Goal: Task Accomplishment & Management: Manage account settings

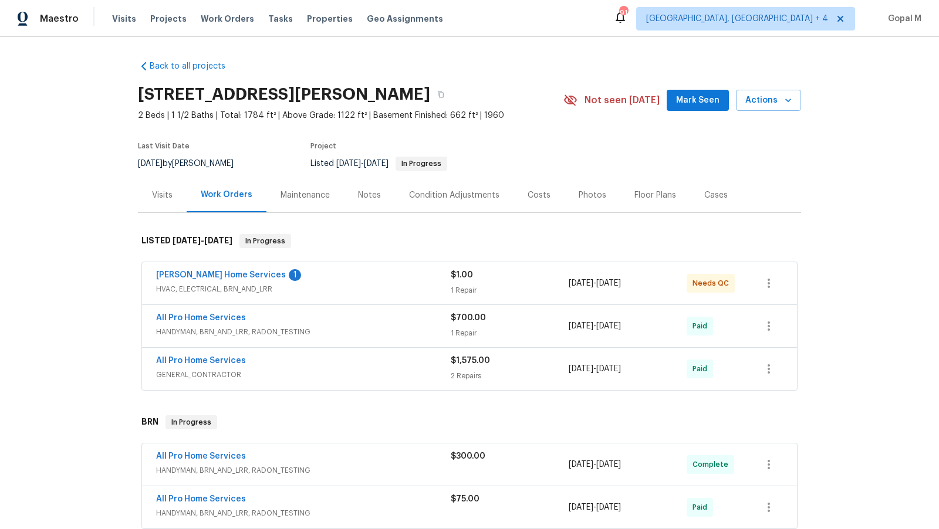
click at [155, 196] on div "Visits" at bounding box center [162, 196] width 21 height 12
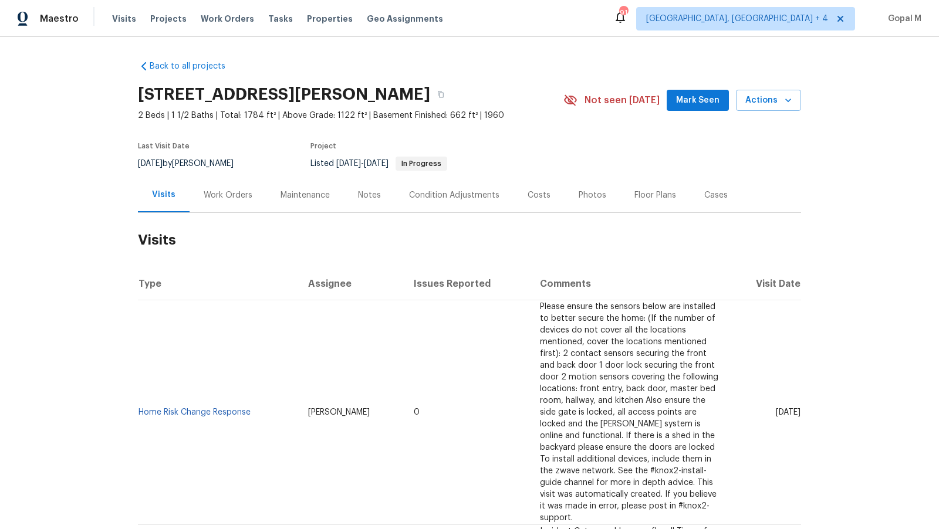
click at [232, 193] on div "Work Orders" at bounding box center [228, 196] width 49 height 12
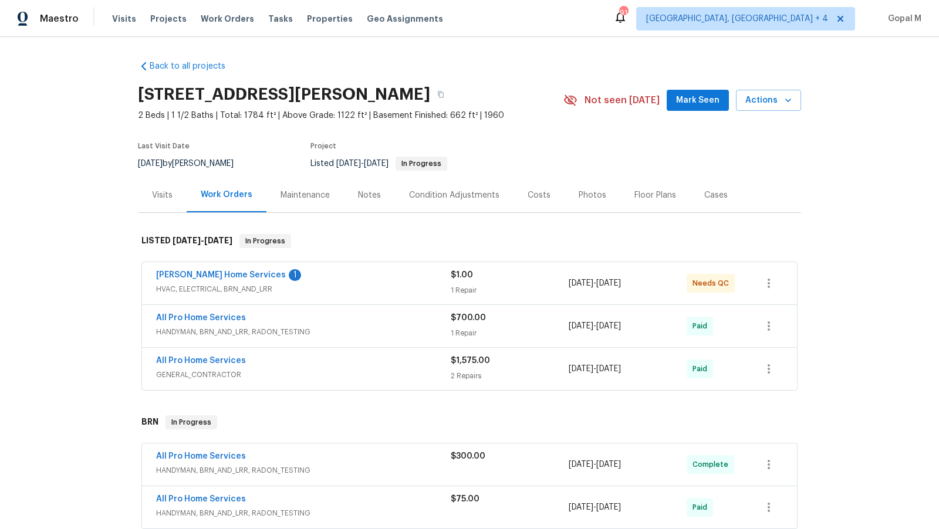
click at [414, 278] on div "[PERSON_NAME] Home Services 1" at bounding box center [303, 276] width 295 height 14
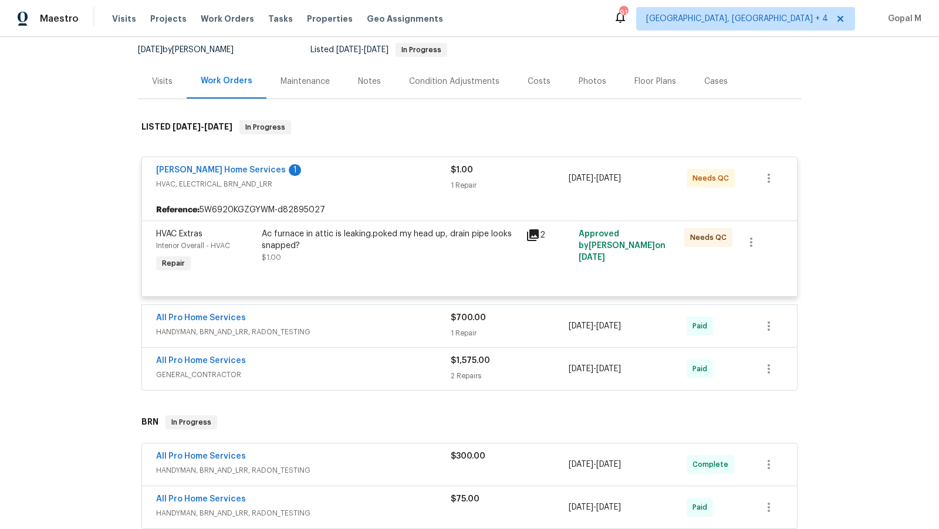
scroll to position [116, 0]
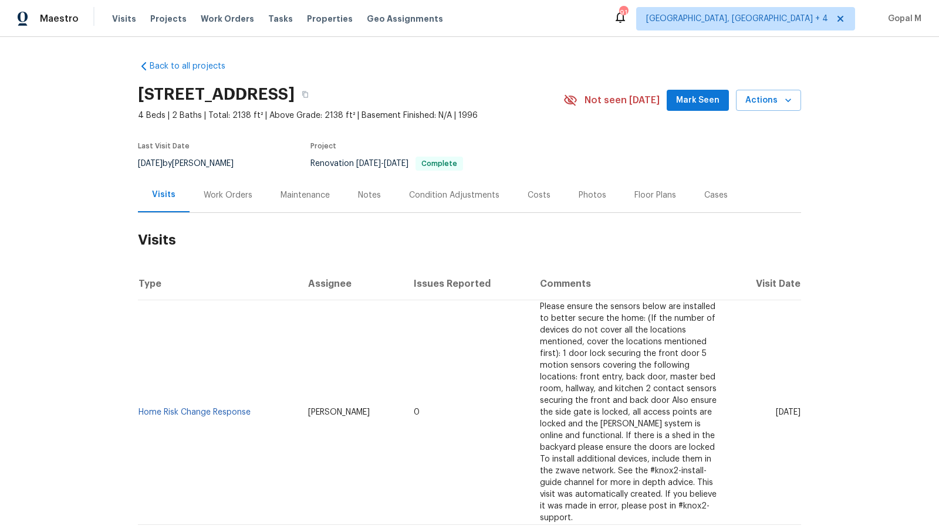
click at [235, 197] on div "Work Orders" at bounding box center [228, 196] width 49 height 12
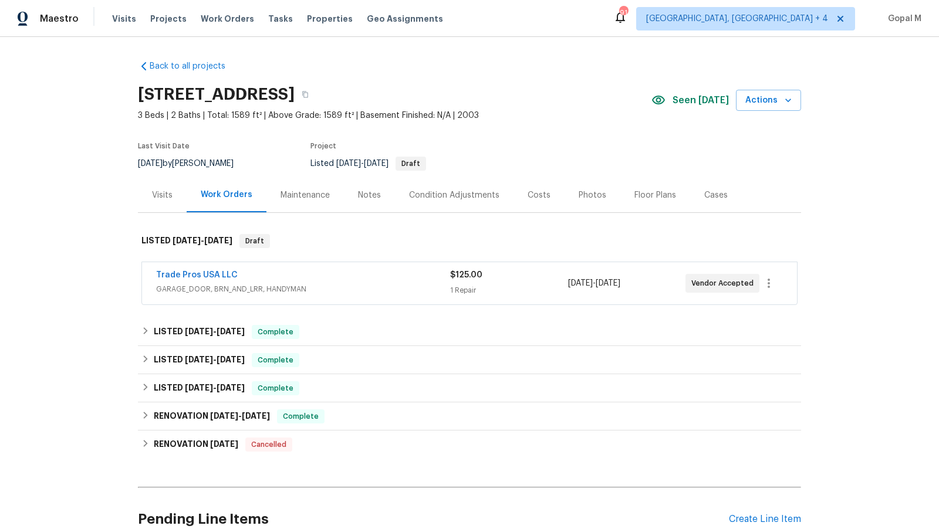
click at [407, 284] on span "GARAGE_DOOR, BRN_AND_LRR, HANDYMAN" at bounding box center [303, 289] width 294 height 12
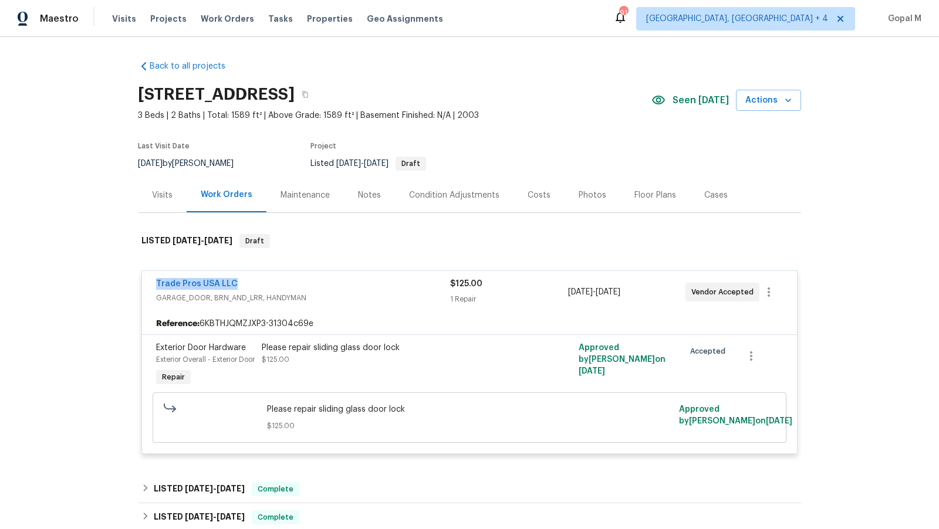
drag, startPoint x: 150, startPoint y: 286, endPoint x: 269, endPoint y: 286, distance: 119.1
click at [269, 286] on div "Trade Pros USA LLC GARAGE_DOOR, BRN_AND_LRR, HANDYMAN $125.00 1 Repair 8/29/202…" at bounding box center [469, 292] width 655 height 42
copy link "Trade Pros USA LLC"
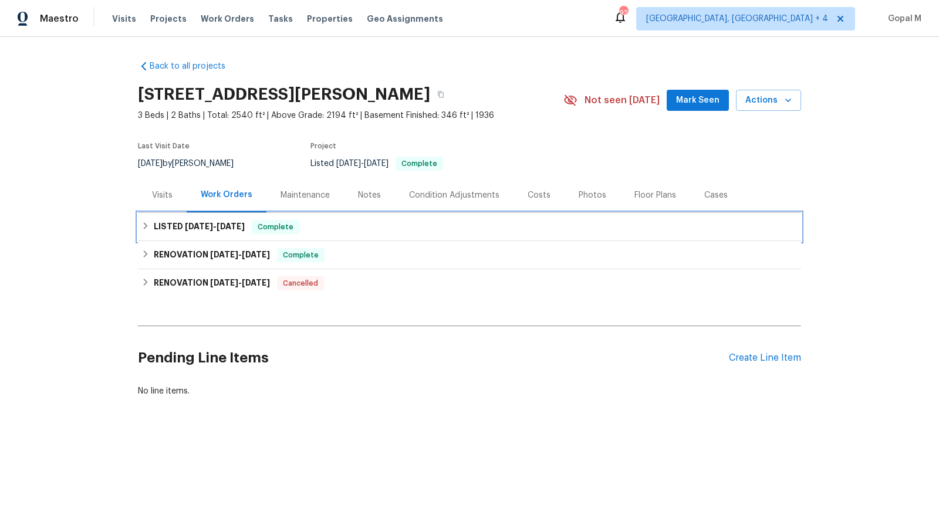
click at [241, 223] on span "[DATE]" at bounding box center [231, 226] width 28 height 8
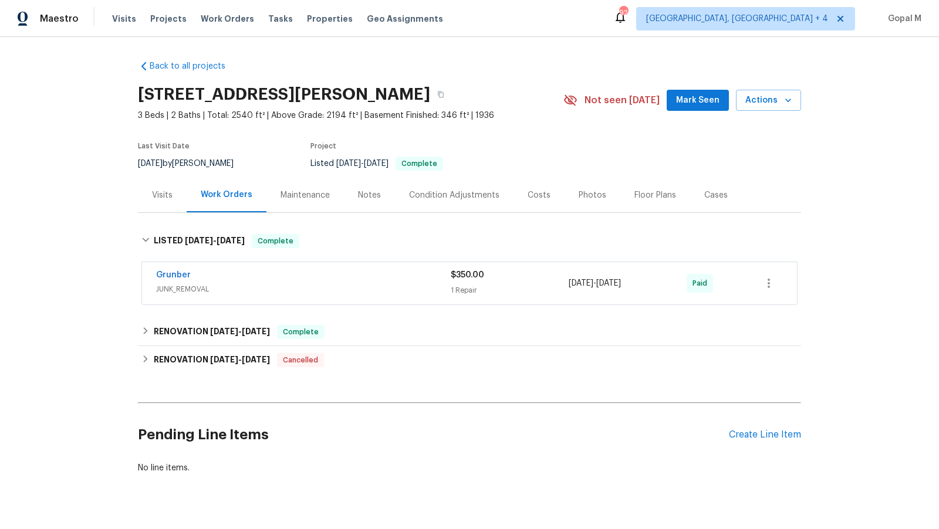
click at [170, 207] on div "Visits" at bounding box center [162, 195] width 49 height 35
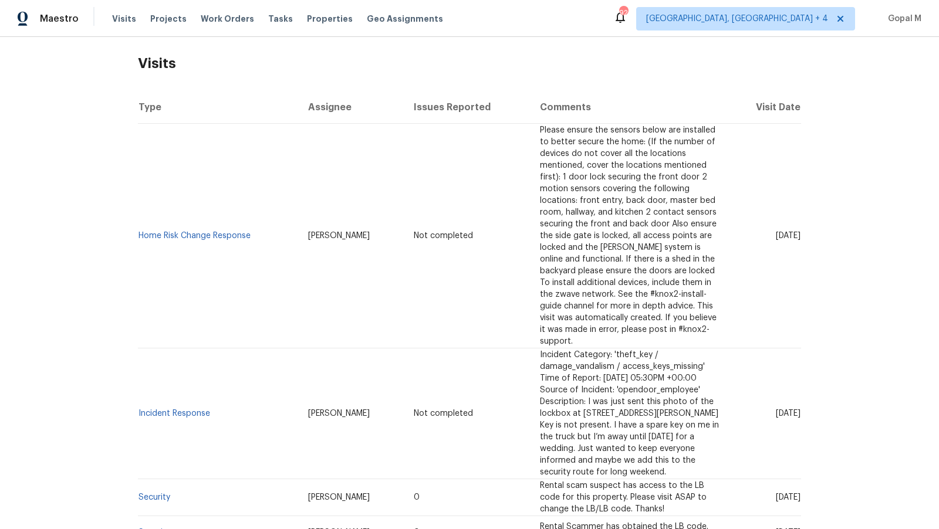
scroll to position [184, 0]
